Goal: Task Accomplishment & Management: Complete application form

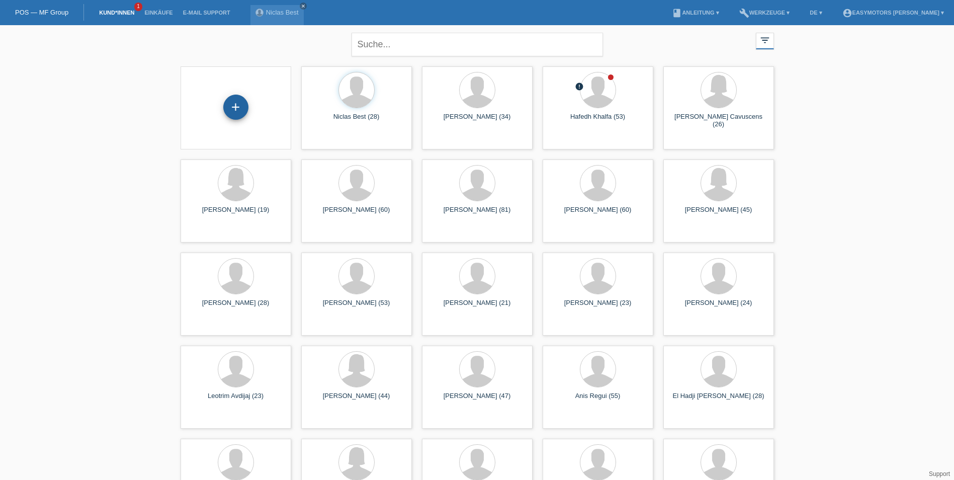
click at [236, 104] on div "+" at bounding box center [235, 107] width 25 height 25
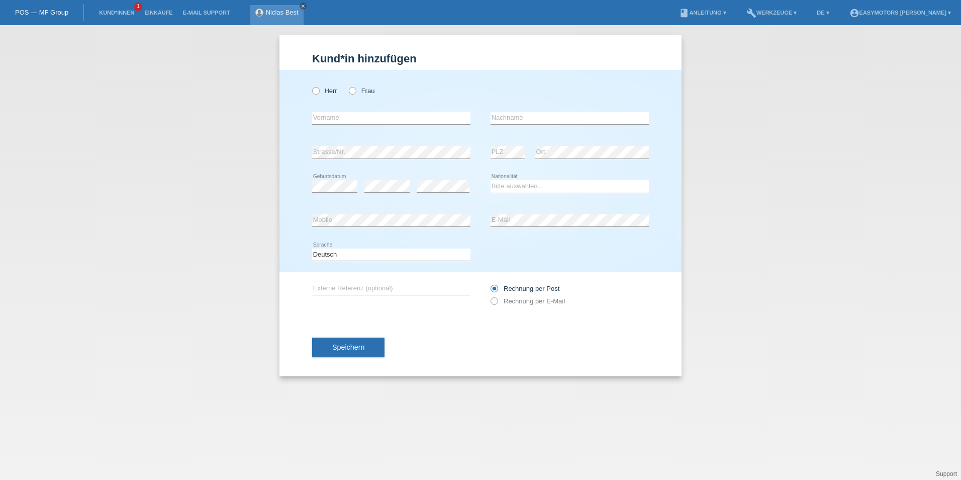
click at [303, 7] on icon "close" at bounding box center [303, 6] width 5 height 5
click at [324, 90] on label "Herr" at bounding box center [324, 91] width 25 height 8
click at [319, 90] on input "Herr" at bounding box center [315, 90] width 7 height 7
radio input "true"
click at [105, 8] on li "Kund*innen 1" at bounding box center [116, 13] width 45 height 26
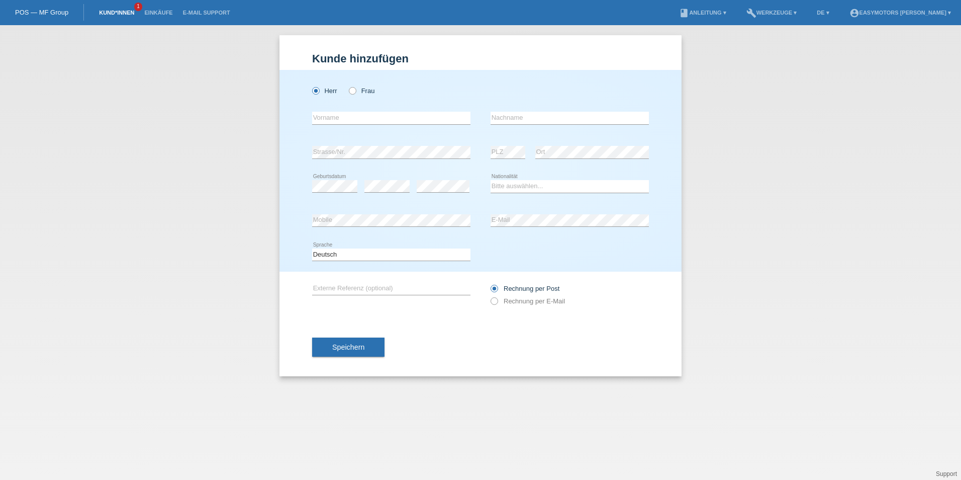
click at [107, 11] on link "Kund*innen" at bounding box center [116, 13] width 45 height 6
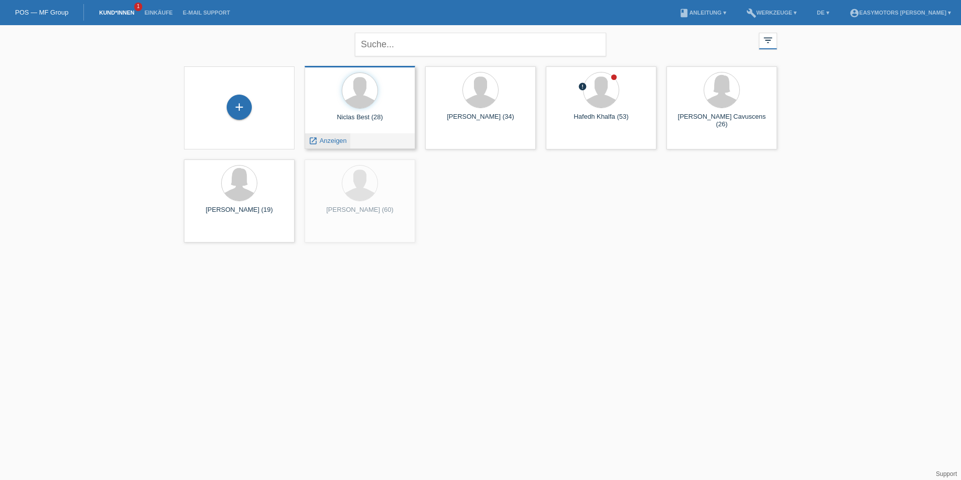
click at [331, 140] on span "Anzeigen" at bounding box center [333, 141] width 27 height 8
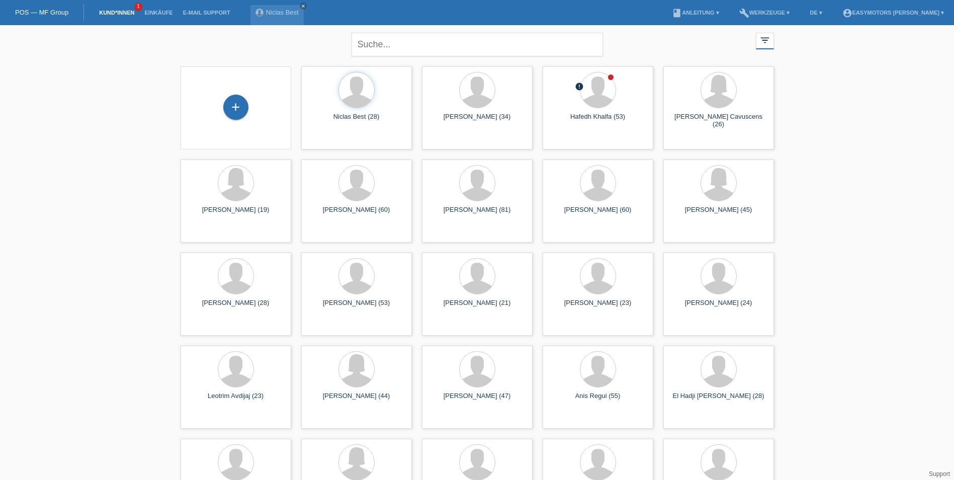
drag, startPoint x: 782, startPoint y: 38, endPoint x: 774, endPoint y: 37, distance: 8.6
click at [781, 37] on div "close filter_list view_module Alle Kund*innen anzeigen star Markierte [PERSON_N…" at bounding box center [477, 275] width 954 height 501
click at [768, 37] on icon "filter_list" at bounding box center [764, 40] width 11 height 11
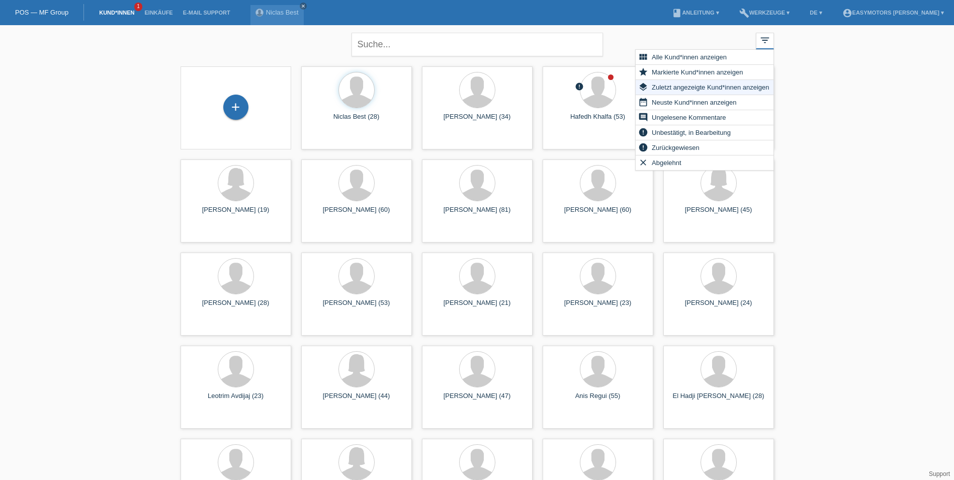
drag, startPoint x: 768, startPoint y: 37, endPoint x: 702, endPoint y: 86, distance: 82.3
click at [702, 86] on span "Zuletzt angezeigte Kund*innen anzeigen" at bounding box center [710, 87] width 120 height 12
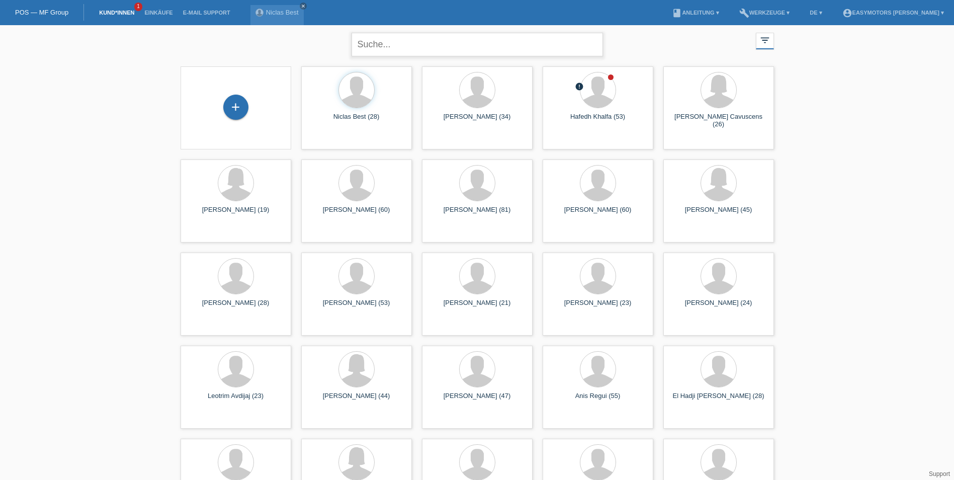
click at [397, 47] on input "text" at bounding box center [476, 45] width 251 height 24
click at [249, 108] on div "+" at bounding box center [236, 108] width 95 height 27
click at [237, 108] on div "+" at bounding box center [235, 107] width 25 height 25
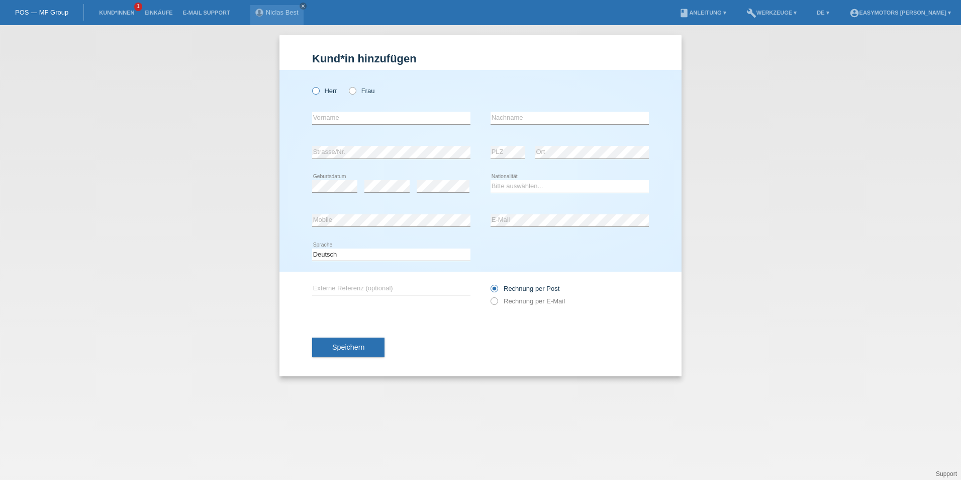
click at [323, 92] on label "Herr" at bounding box center [324, 91] width 25 height 8
click at [319, 92] on input "Herr" at bounding box center [315, 90] width 7 height 7
radio input "true"
click at [325, 115] on input "text" at bounding box center [391, 118] width 158 height 13
type input "b"
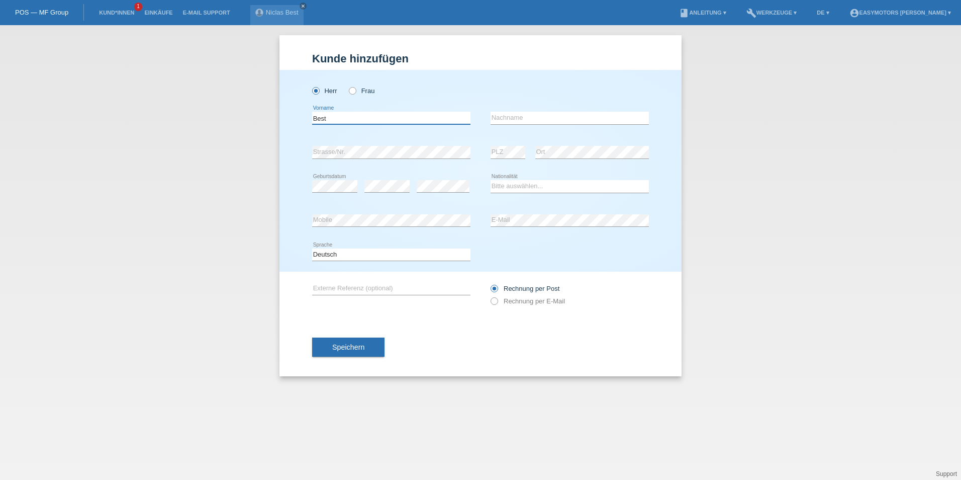
type input "Best"
type input "l"
type input "Louis"
select select "DE"
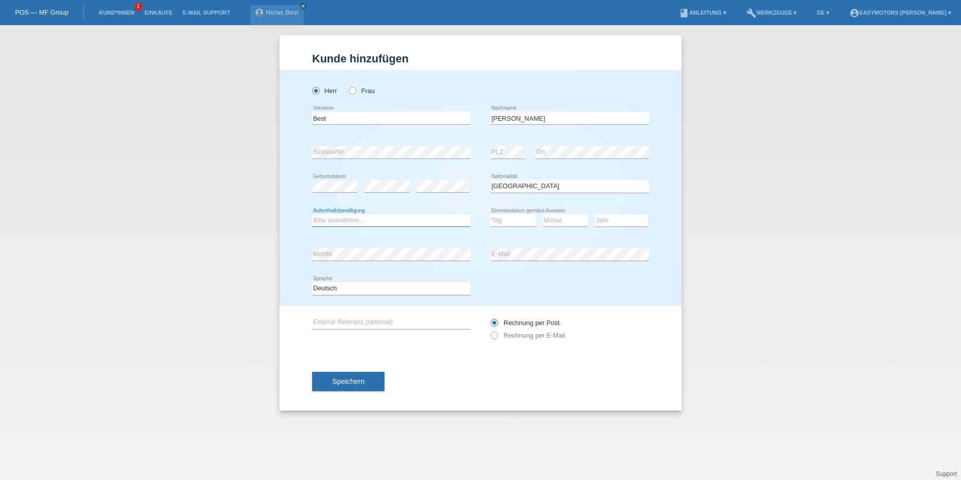
select select "C"
select select "24"
select select "07"
select select "2008"
